Goal: Information Seeking & Learning: Learn about a topic

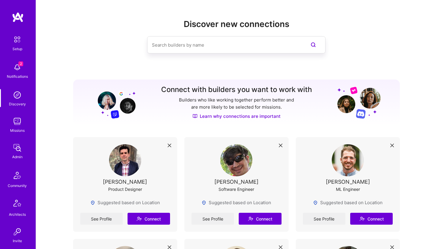
click at [174, 47] on input at bounding box center [224, 44] width 145 height 15
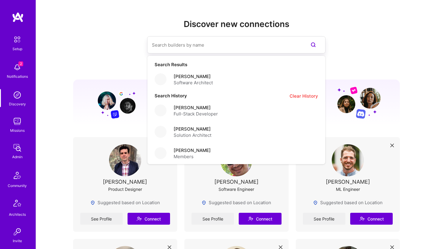
click at [20, 121] on img at bounding box center [17, 122] width 12 height 12
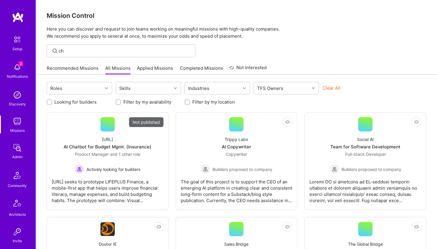
type input "c"
type input "onuu"
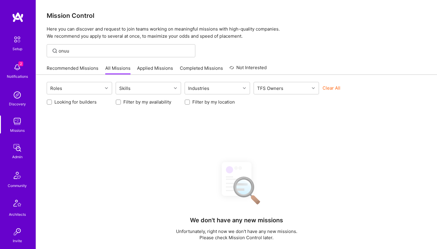
click at [21, 100] on img at bounding box center [17, 95] width 12 height 12
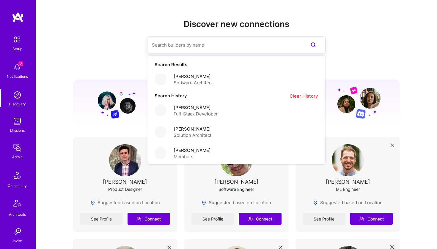
click at [166, 48] on input at bounding box center [224, 44] width 145 height 15
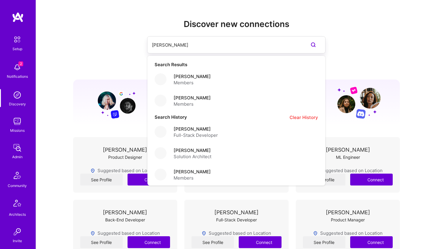
type input "[PERSON_NAME]"
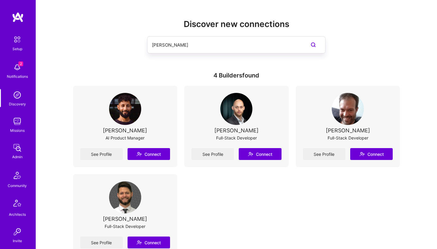
click at [128, 129] on div "[PERSON_NAME]" at bounding box center [125, 131] width 44 height 6
click at [106, 155] on link "See Profile" at bounding box center [101, 154] width 43 height 12
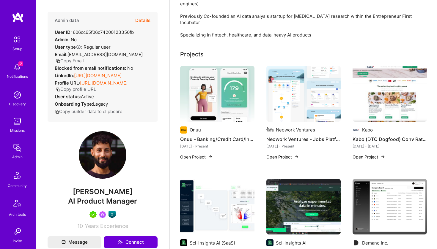
scroll to position [118, 0]
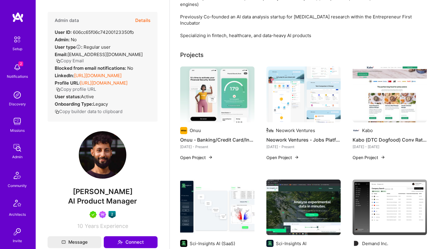
click at [196, 155] on button "Open Project" at bounding box center [196, 158] width 33 height 6
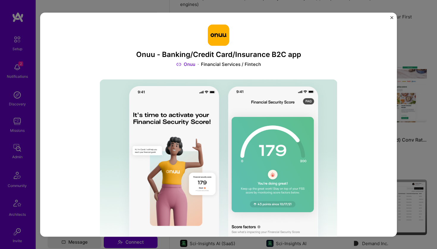
click at [184, 65] on link "Onuu" at bounding box center [185, 65] width 19 height 6
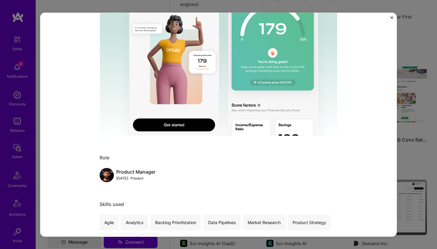
scroll to position [2, 0]
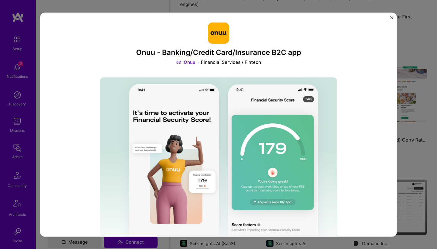
click at [211, 143] on img at bounding box center [219, 167] width 238 height 178
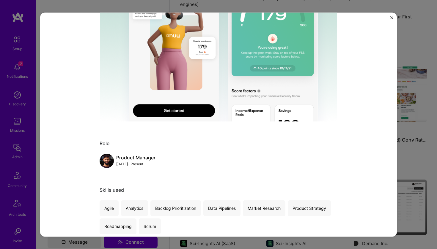
scroll to position [155, 0]
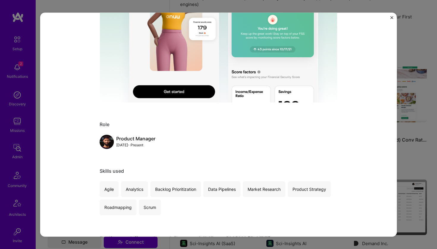
click at [265, 79] on img at bounding box center [219, 13] width 238 height 178
click at [181, 99] on img at bounding box center [219, 13] width 238 height 178
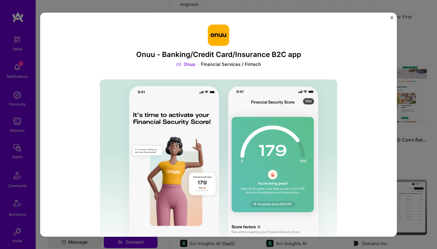
scroll to position [0, 0]
click at [392, 17] on img "Close" at bounding box center [391, 17] width 3 height 3
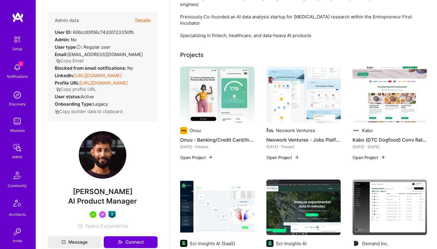
click at [206, 155] on button "Open Project" at bounding box center [196, 158] width 33 height 6
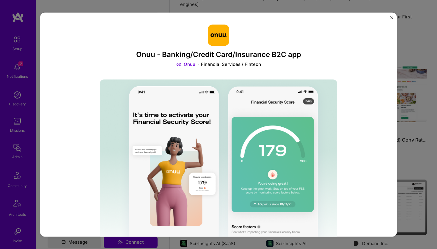
click at [389, 18] on div "Onuu - Banking/Credit Card/Insurance B2C app Onuu Financial Services / Fintech …" at bounding box center [218, 124] width 357 height 224
click at [391, 17] on img "Close" at bounding box center [391, 17] width 3 height 3
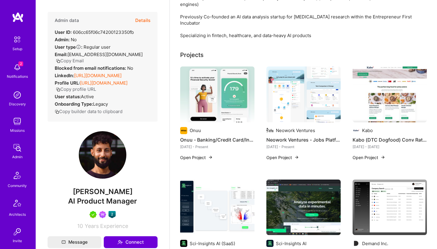
click at [242, 90] on img at bounding box center [217, 95] width 74 height 56
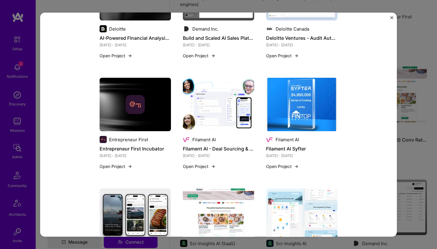
scroll to position [581, 0]
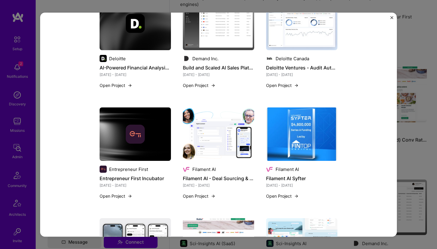
click at [393, 17] on img "Close" at bounding box center [391, 17] width 3 height 3
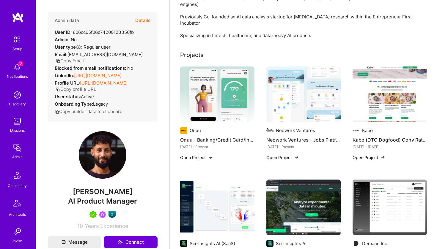
click at [222, 107] on img at bounding box center [217, 95] width 74 height 56
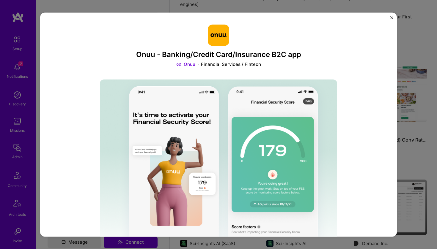
click at [392, 18] on img "Close" at bounding box center [391, 17] width 3 height 3
